Goal: Information Seeking & Learning: Learn about a topic

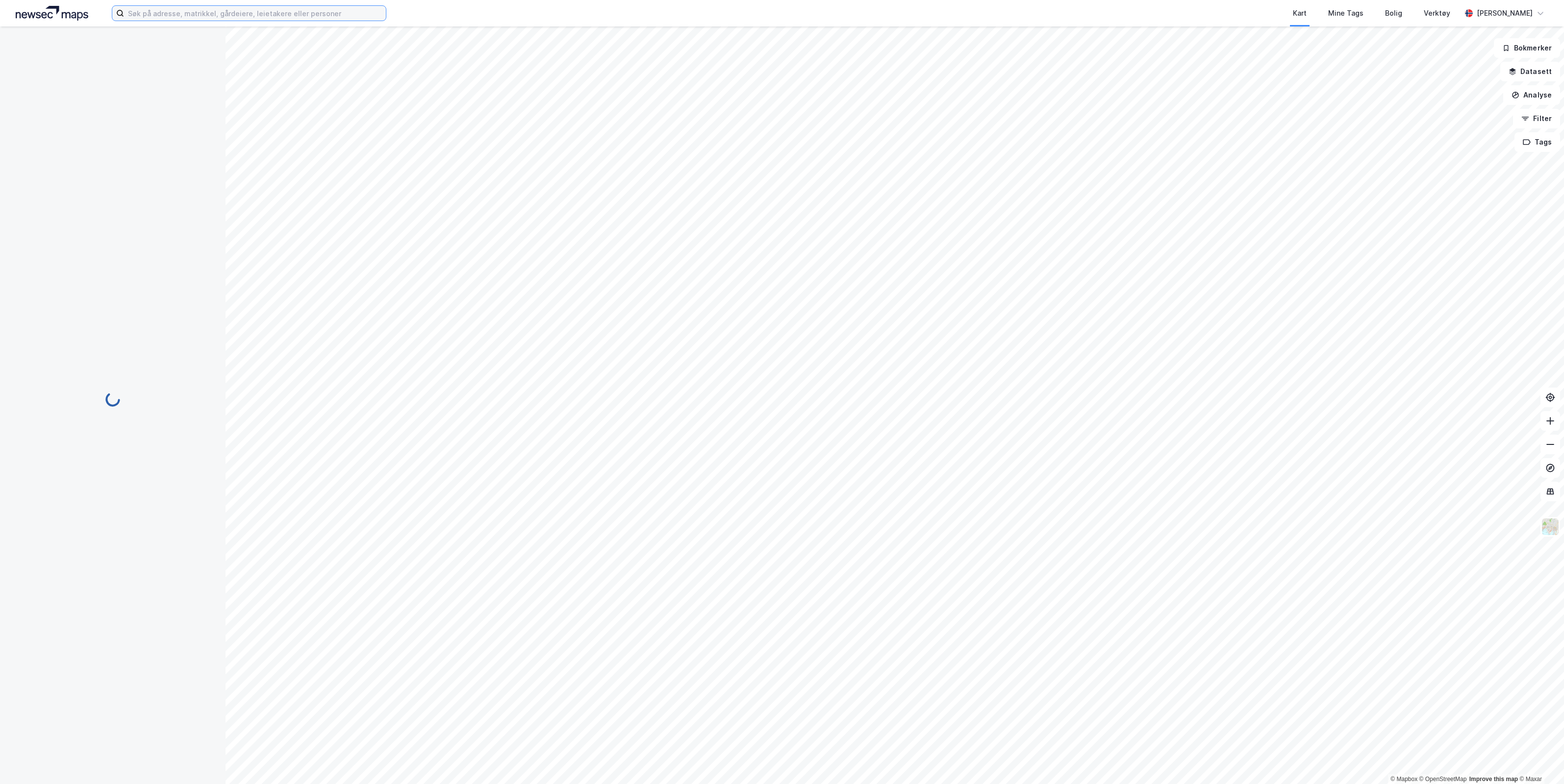
click at [295, 13] on input at bounding box center [254, 13] width 261 height 15
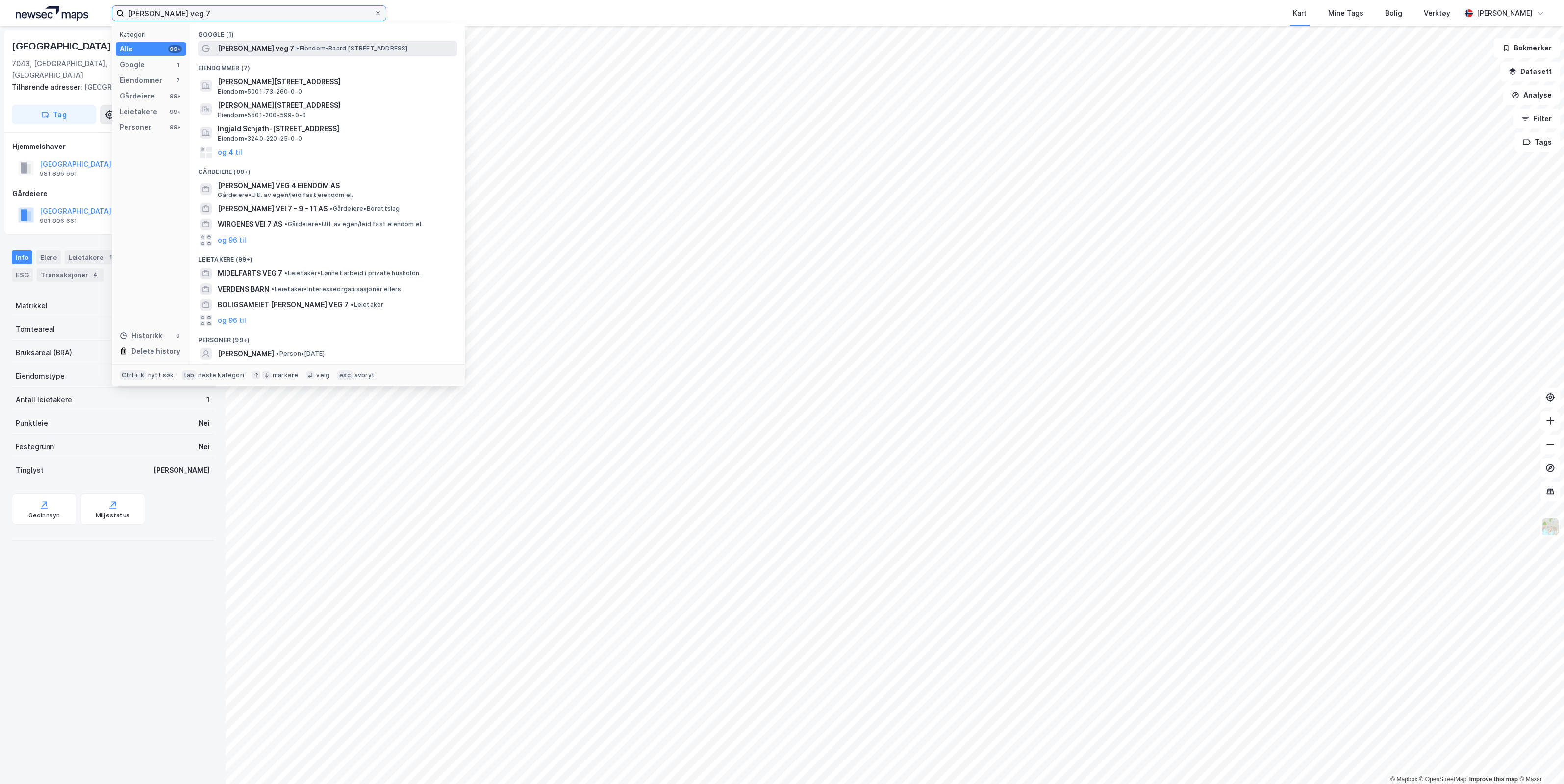
type input "[PERSON_NAME] veg 7"
click at [304, 47] on span "• Eiendom • [PERSON_NAME][STREET_ADDRESS]" at bounding box center [351, 49] width 111 height 8
